Goal: Task Accomplishment & Management: Complete application form

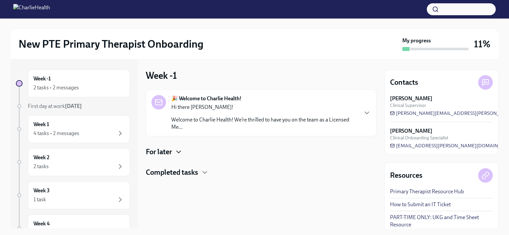
click at [180, 152] on icon "button" at bounding box center [179, 152] width 8 height 8
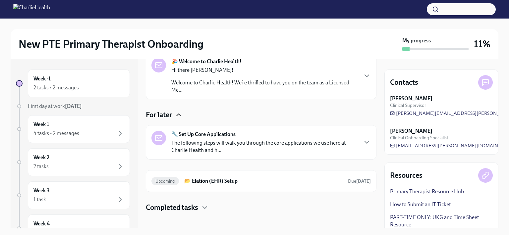
scroll to position [42, 0]
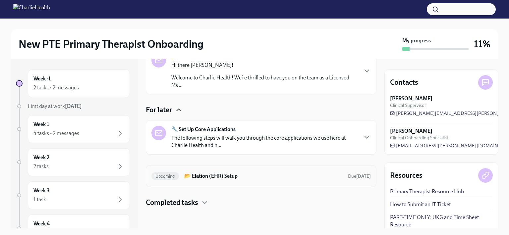
click at [231, 177] on h6 "📂 Elation (EHR) Setup" at bounding box center [263, 176] width 158 height 7
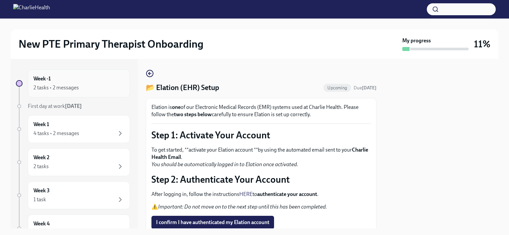
click at [58, 77] on div "Week -1 2 tasks • 2 messages" at bounding box center [78, 83] width 91 height 17
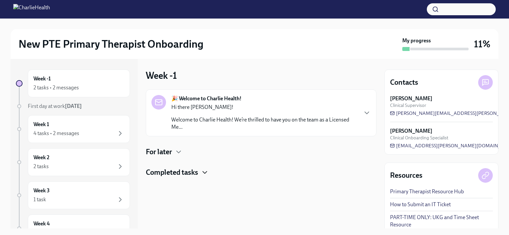
click at [204, 174] on icon "button" at bounding box center [205, 173] width 8 height 8
click at [204, 172] on icon "button" at bounding box center [205, 173] width 4 height 2
click at [366, 124] on div "🎉 Welcome to Charlie Health! Hi there [PERSON_NAME]! Welcome to Charlie Health!…" at bounding box center [260, 113] width 219 height 36
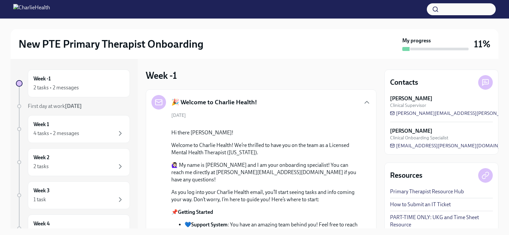
scroll to position [166, 0]
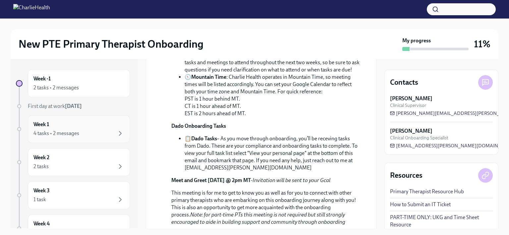
click at [75, 130] on div "4 tasks • 2 messages" at bounding box center [56, 133] width 46 height 7
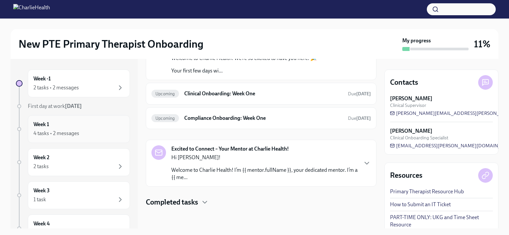
scroll to position [93, 0]
click at [61, 130] on div "4 tasks • 2 messages" at bounding box center [56, 133] width 46 height 7
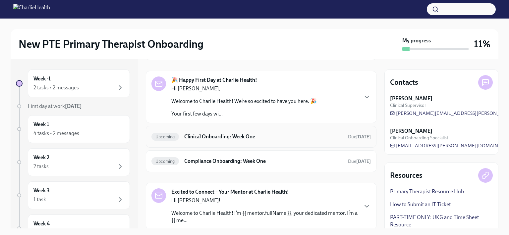
scroll to position [66, 0]
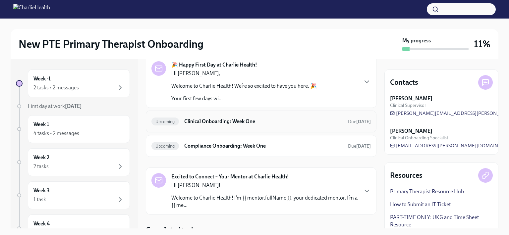
click at [221, 121] on h6 "Clinical Onboarding: Week One" at bounding box center [263, 121] width 158 height 7
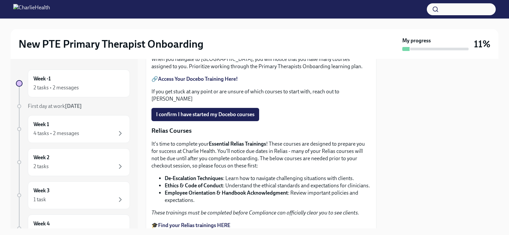
scroll to position [298, 0]
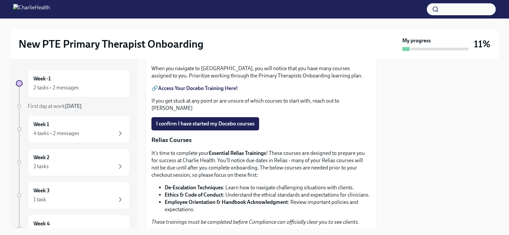
click at [255, 27] on p "📝 Docebo Courses" at bounding box center [260, 23] width 219 height 9
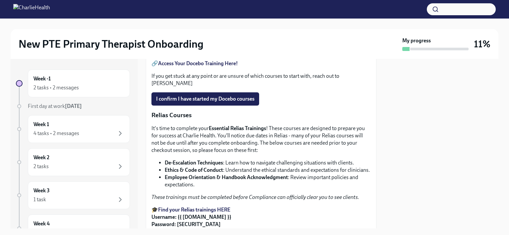
scroll to position [325, 0]
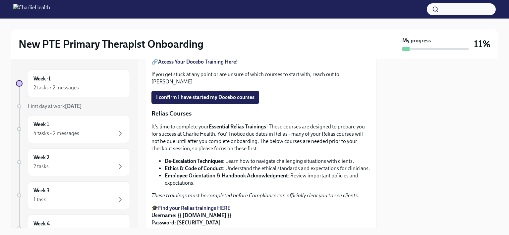
click at [185, 65] on strong "Access Your Docebo Training Here!" at bounding box center [198, 62] width 80 height 6
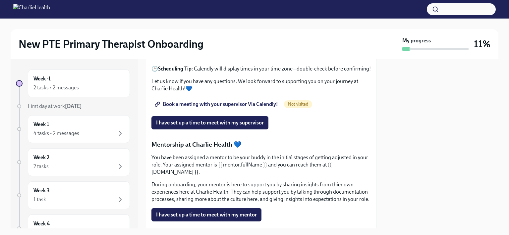
scroll to position [590, 0]
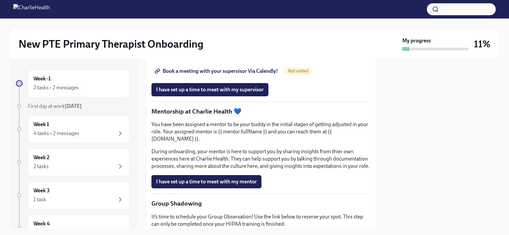
click at [220, 75] on span "Book a meeting with your supervisor Via Calendly!" at bounding box center [217, 71] width 122 height 7
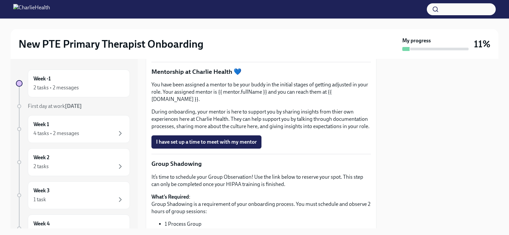
scroll to position [596, 0]
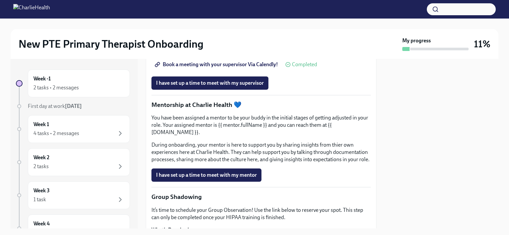
drag, startPoint x: 390, startPoint y: 155, endPoint x: 349, endPoint y: 250, distance: 103.9
click at [349, 235] on html "New PTE Primary Therapist Onboarding My progress 11% Week -1 2 tasks • 2 messag…" at bounding box center [254, 117] width 509 height 235
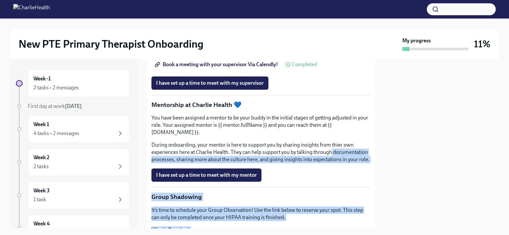
click at [197, 71] on link "Book a meeting with your supervisor Via Calendly!" at bounding box center [216, 64] width 131 height 13
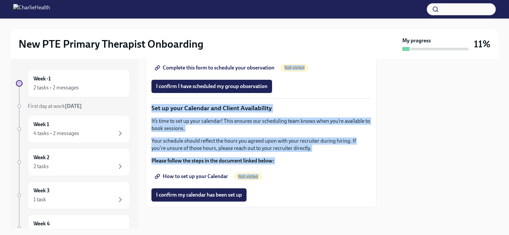
scroll to position [927, 0]
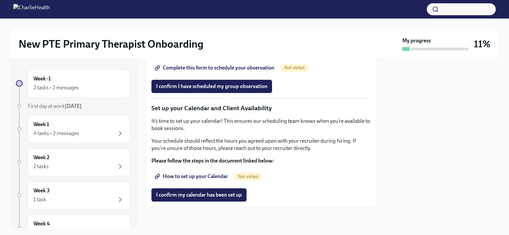
click at [410, 98] on div at bounding box center [441, 144] width 114 height 170
click at [295, 37] on li "Group sessions are listed in Mountain Time , so make sure to convert to your lo…" at bounding box center [268, 30] width 206 height 15
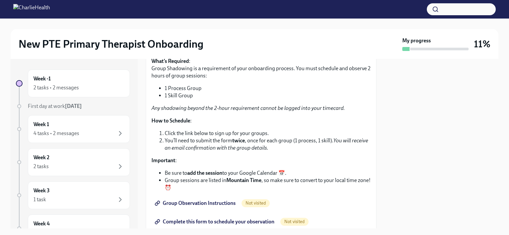
scroll to position [768, 0]
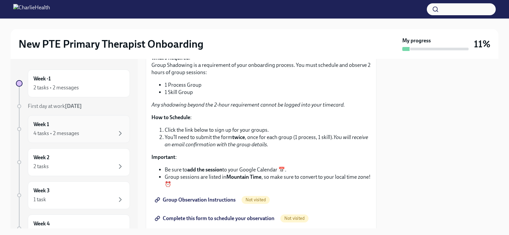
click at [51, 128] on div "Week 1 4 tasks • 2 messages" at bounding box center [78, 129] width 91 height 17
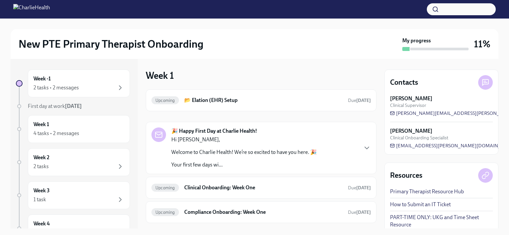
click at [181, 114] on div "Upcoming 📂 Elation (EHR) Setup Due [DATE] 🎉 Happy First Day at Charlie Health! …" at bounding box center [261, 184] width 231 height 191
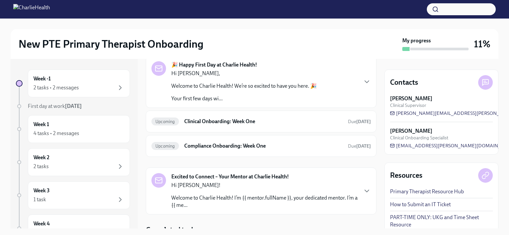
scroll to position [93, 0]
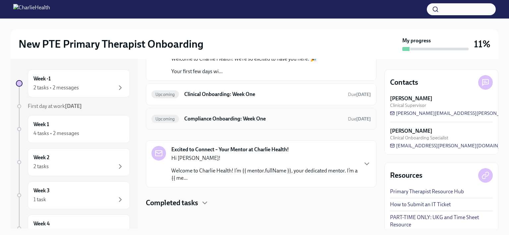
click at [231, 118] on h6 "Compliance Onboarding: Week One" at bounding box center [263, 118] width 158 height 7
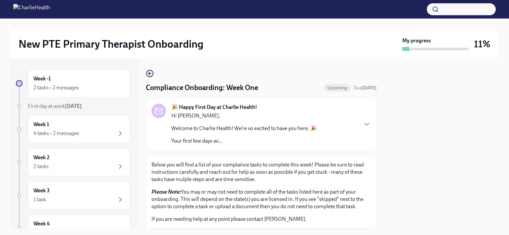
click at [231, 118] on p "Hi [PERSON_NAME]," at bounding box center [243, 115] width 145 height 7
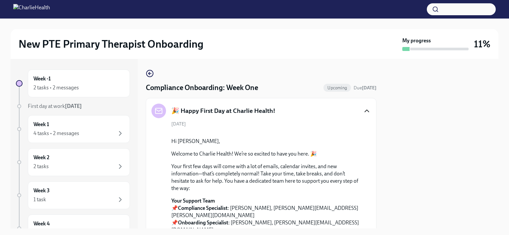
click at [363, 112] on icon "button" at bounding box center [367, 111] width 8 height 8
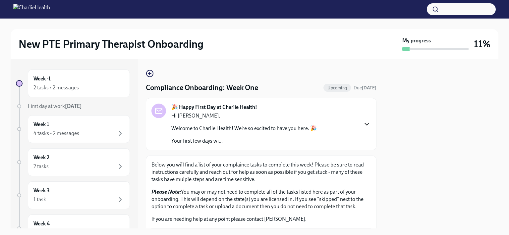
click at [355, 124] on div "🎉 Happy First Day at Charlie Health! Hi [PERSON_NAME], Welcome to Charlie Healt…" at bounding box center [260, 124] width 219 height 41
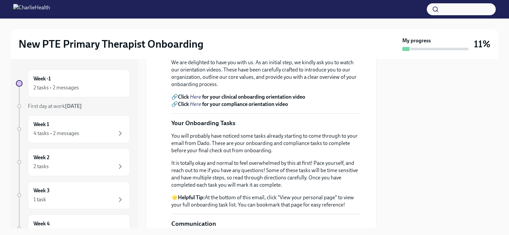
scroll to position [265, 0]
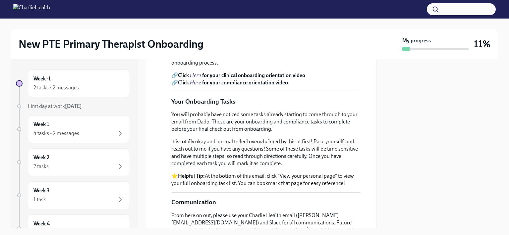
click at [198, 78] on em "Here" at bounding box center [195, 75] width 11 height 6
click at [197, 86] on em "Here" at bounding box center [195, 82] width 11 height 6
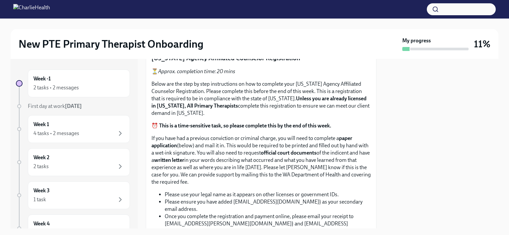
scroll to position [828, 0]
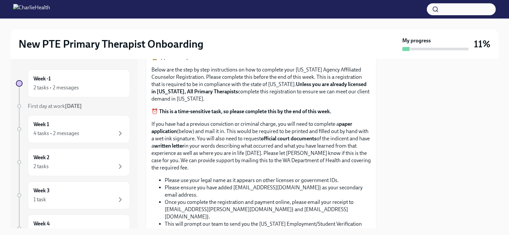
click at [0, 0] on input "Upload the [US_STATE] Telehealth Certificate" at bounding box center [0, 0] width 0 height 0
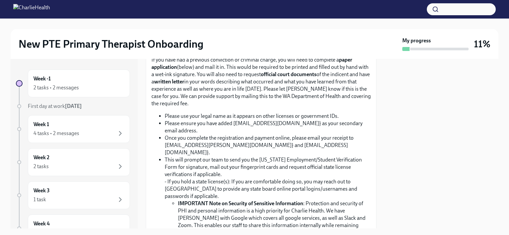
scroll to position [894, 0]
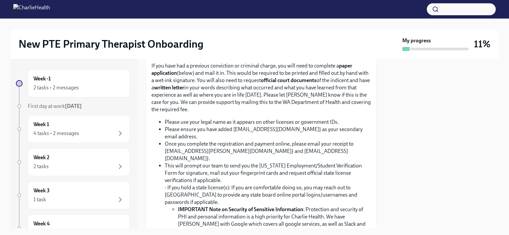
click at [0, 0] on input "[US_STATE]-state-telemedicine-training-[GEOGRAPHIC_DATA][PERSON_NAME].pdf" at bounding box center [0, 0] width 0 height 0
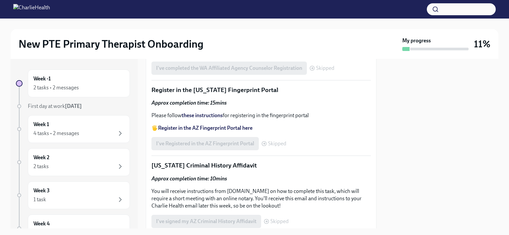
scroll to position [1292, 0]
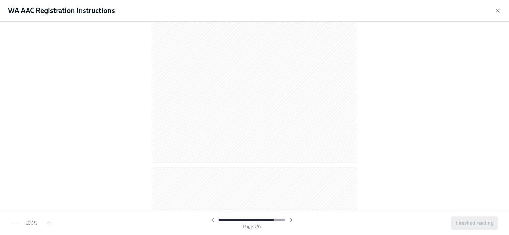
scroll to position [1259, 0]
